Goal: Browse casually

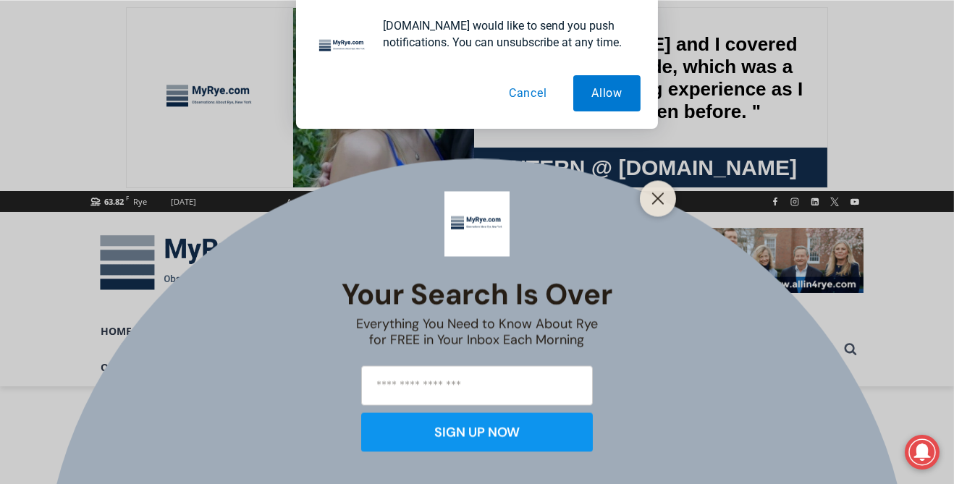
click at [539, 93] on button "Cancel" at bounding box center [528, 93] width 75 height 36
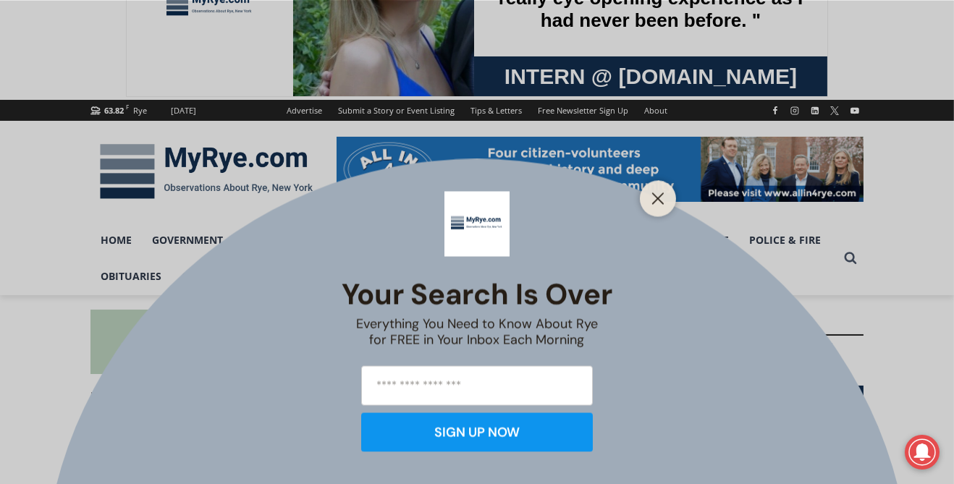
scroll to position [91, 0]
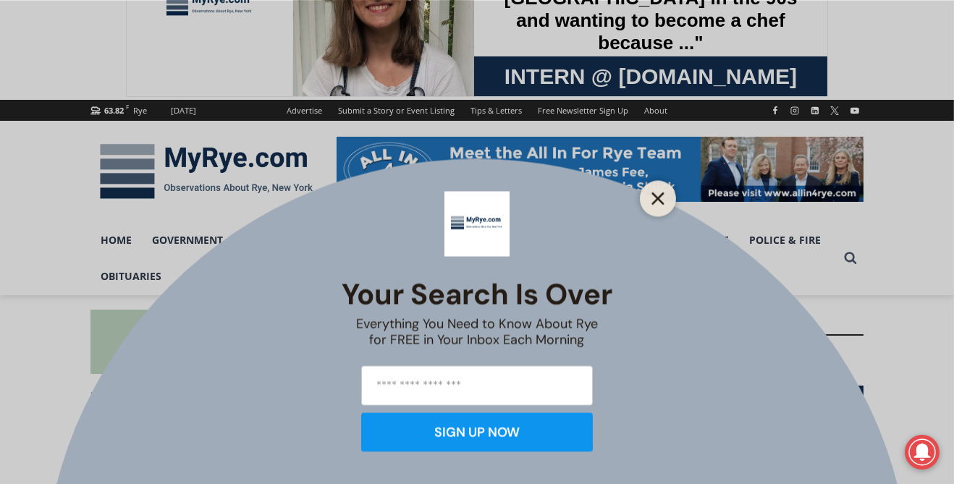
click at [665, 209] on button "Close" at bounding box center [658, 198] width 20 height 20
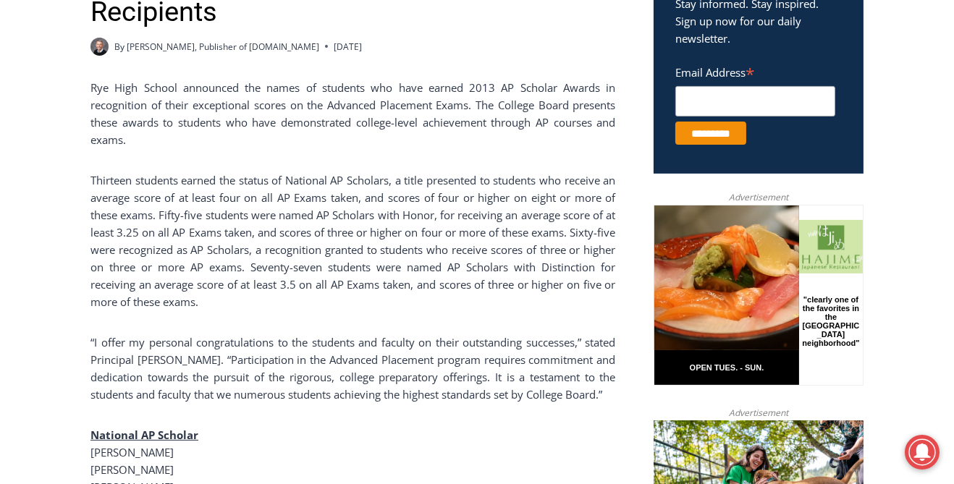
scroll to position [534, 0]
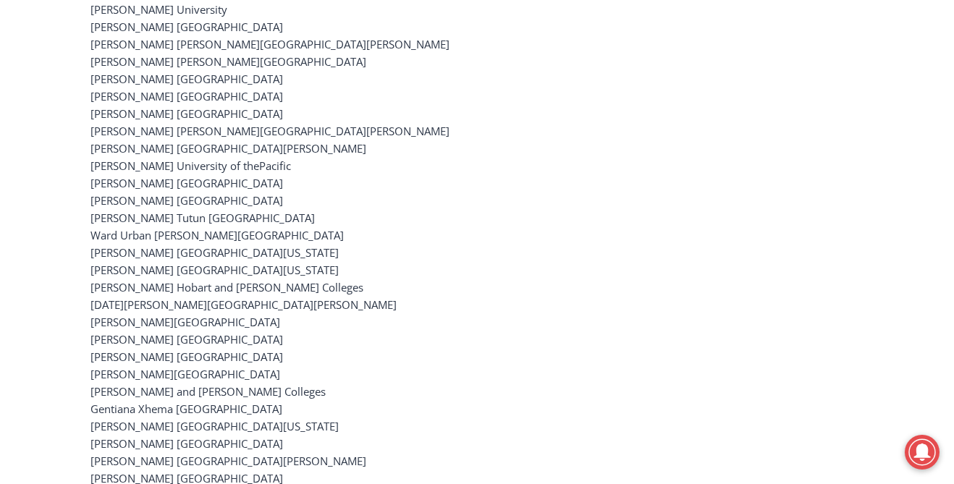
scroll to position [3469, 0]
